Goal: Find specific page/section: Find specific page/section

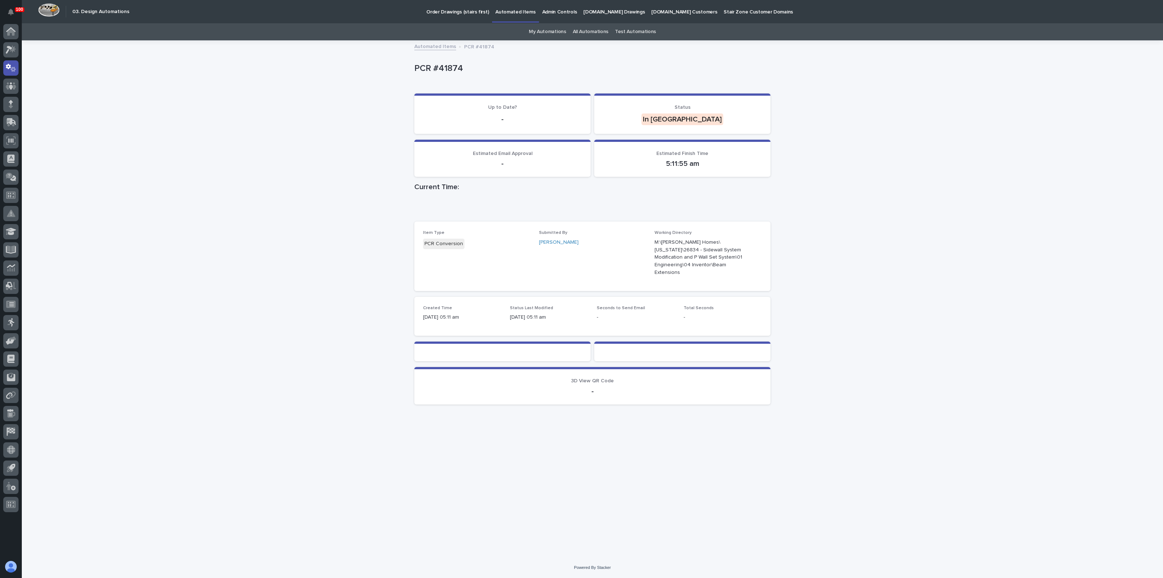
click at [863, 146] on div "Loading... Saving… Loading... Saving… PCR #41874 PCR #41874 Sorry, there was an…" at bounding box center [592, 299] width 1141 height 516
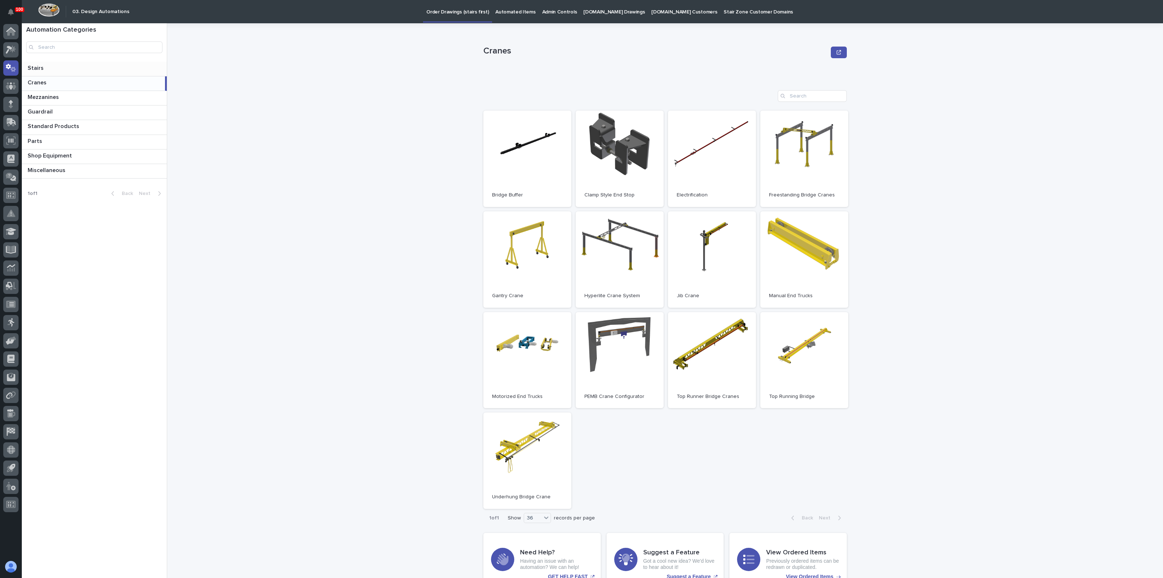
click at [45, 67] on p at bounding box center [96, 68] width 136 height 7
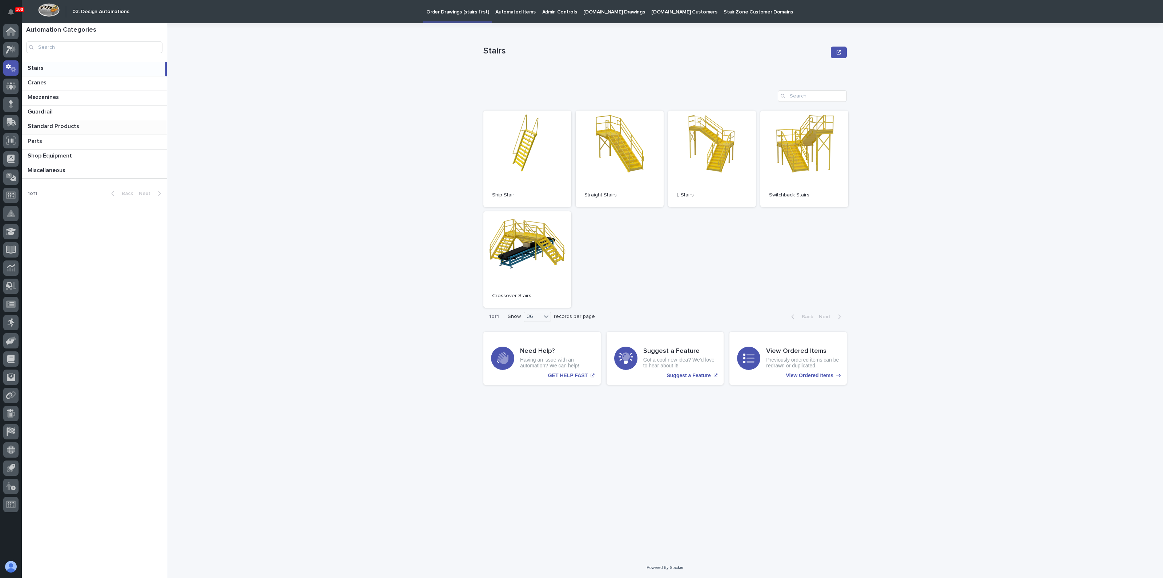
click at [44, 126] on p "Standard Products" at bounding box center [54, 125] width 53 height 8
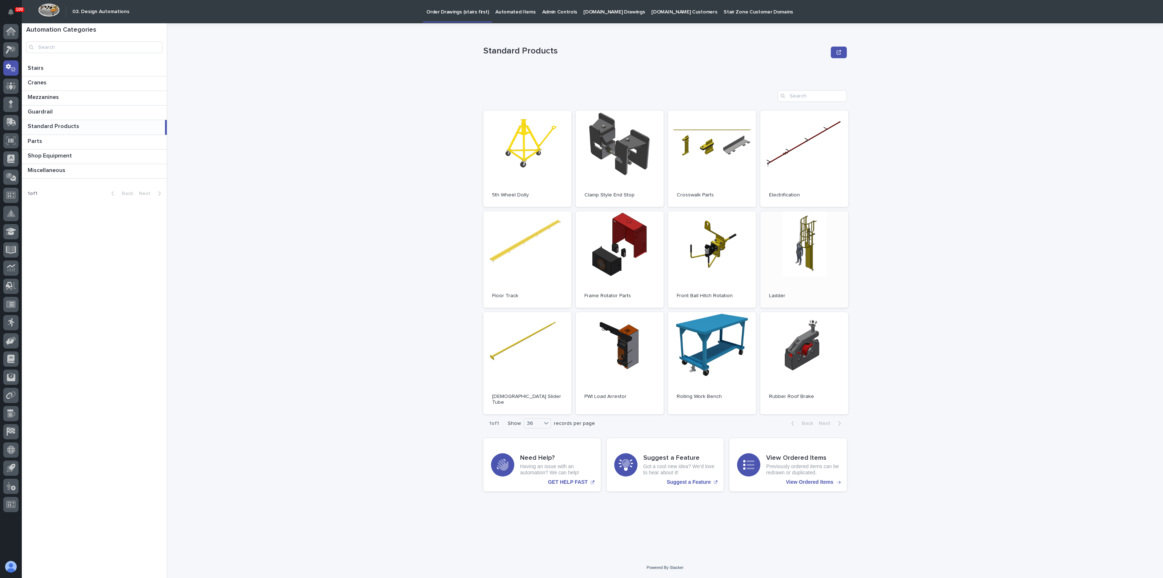
click at [794, 231] on link "Open" at bounding box center [804, 259] width 88 height 96
click at [54, 71] on p at bounding box center [96, 68] width 136 height 7
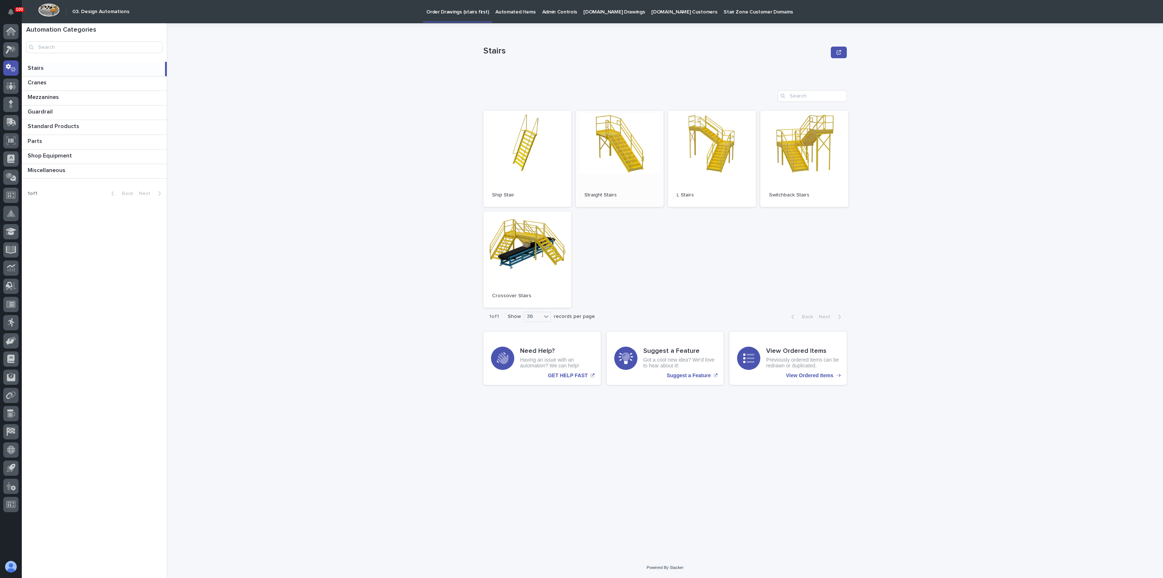
click at [608, 157] on link "Open" at bounding box center [620, 158] width 88 height 96
click at [501, 13] on p "Automated Items" at bounding box center [515, 7] width 40 height 15
